Goal: Task Accomplishment & Management: Complete application form

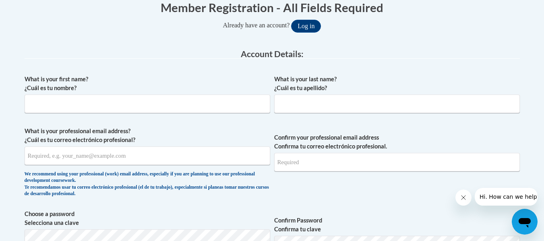
scroll to position [172, 0]
click at [50, 106] on input "What is your first name? ¿Cuál es tu nombre?" at bounding box center [148, 104] width 246 height 19
type input "Meenakshamma"
click at [292, 104] on input "What is your last name? ¿Cuál es tu apellido?" at bounding box center [397, 104] width 246 height 19
type input "Vayila"
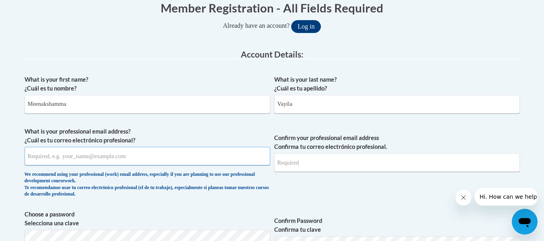
click at [101, 158] on input "What is your professional email address? ¿Cuál es tu correo electrónico profesi…" at bounding box center [148, 156] width 246 height 19
type input "meenavayila@gmail.com"
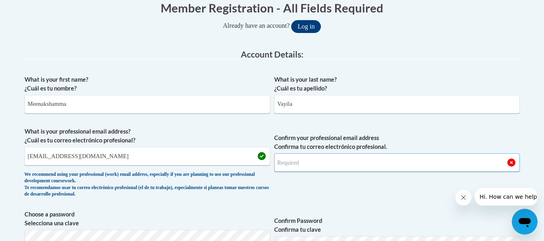
click at [282, 164] on input "Confirm your professional email address Confirma tu correo electrónico profesio…" at bounding box center [397, 162] width 246 height 19
click at [330, 163] on input "meenavayila@gmailcom" at bounding box center [397, 162] width 246 height 19
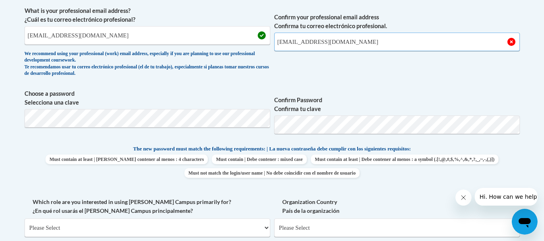
type input "meenavayila@gmail.com"
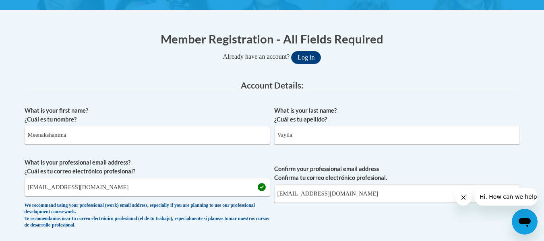
scroll to position [0, 0]
